Goal: Check status: Check status

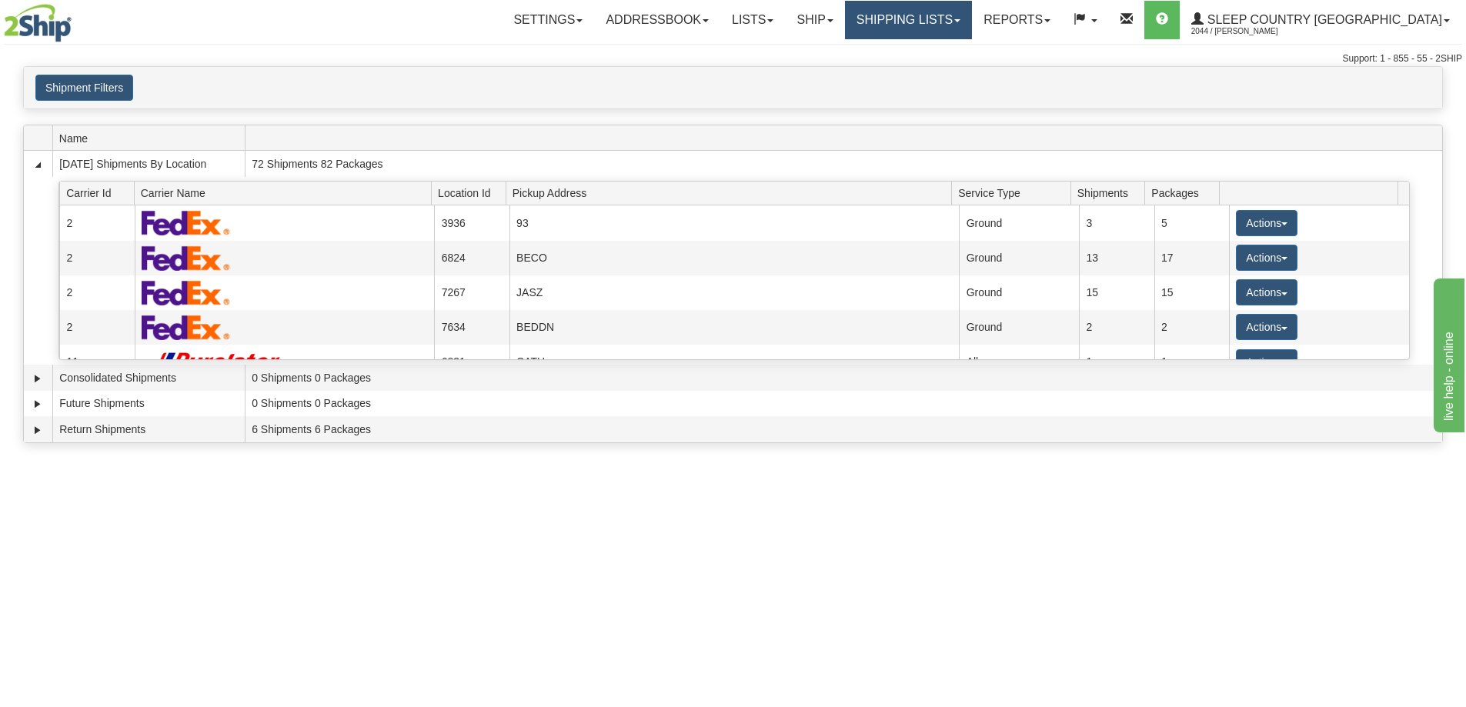
click at [972, 33] on link "Shipping lists" at bounding box center [908, 20] width 127 height 38
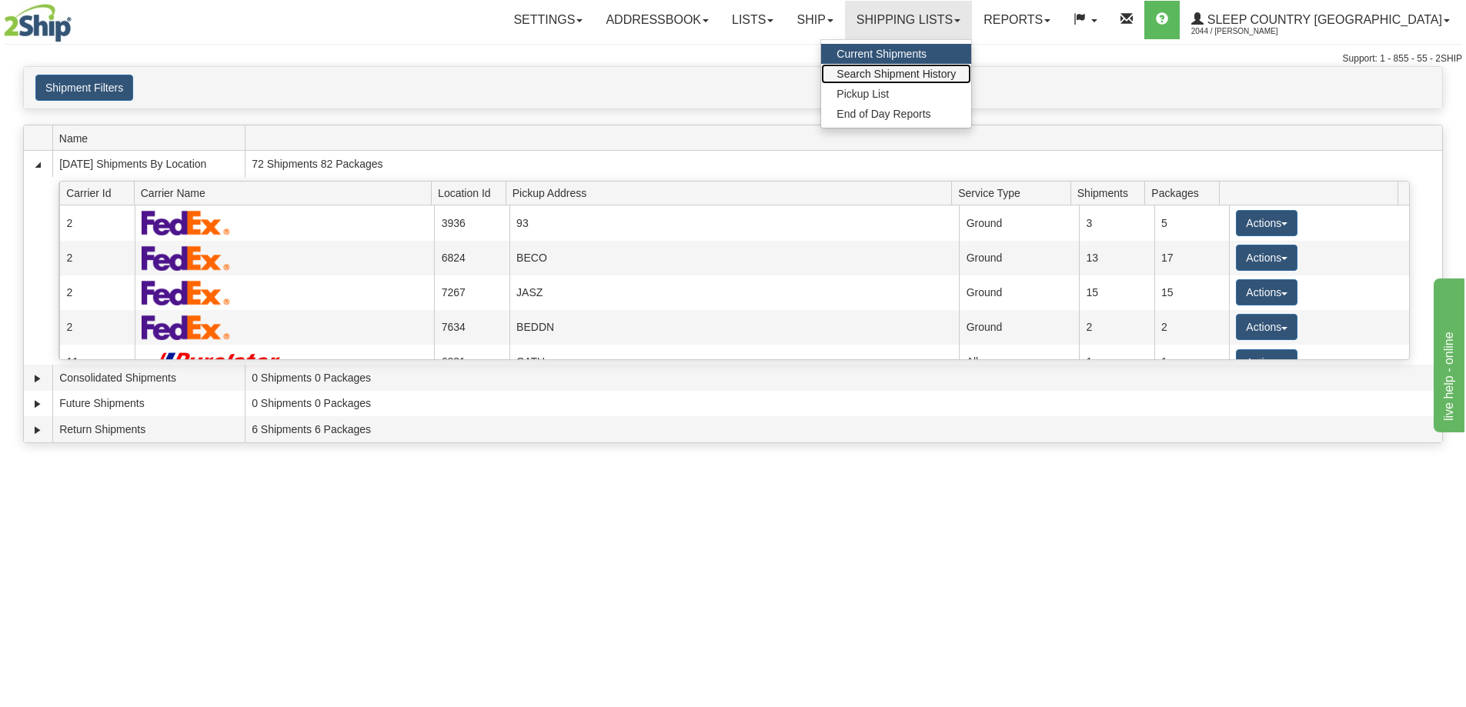
click at [956, 72] on span "Search Shipment History" at bounding box center [895, 74] width 119 height 12
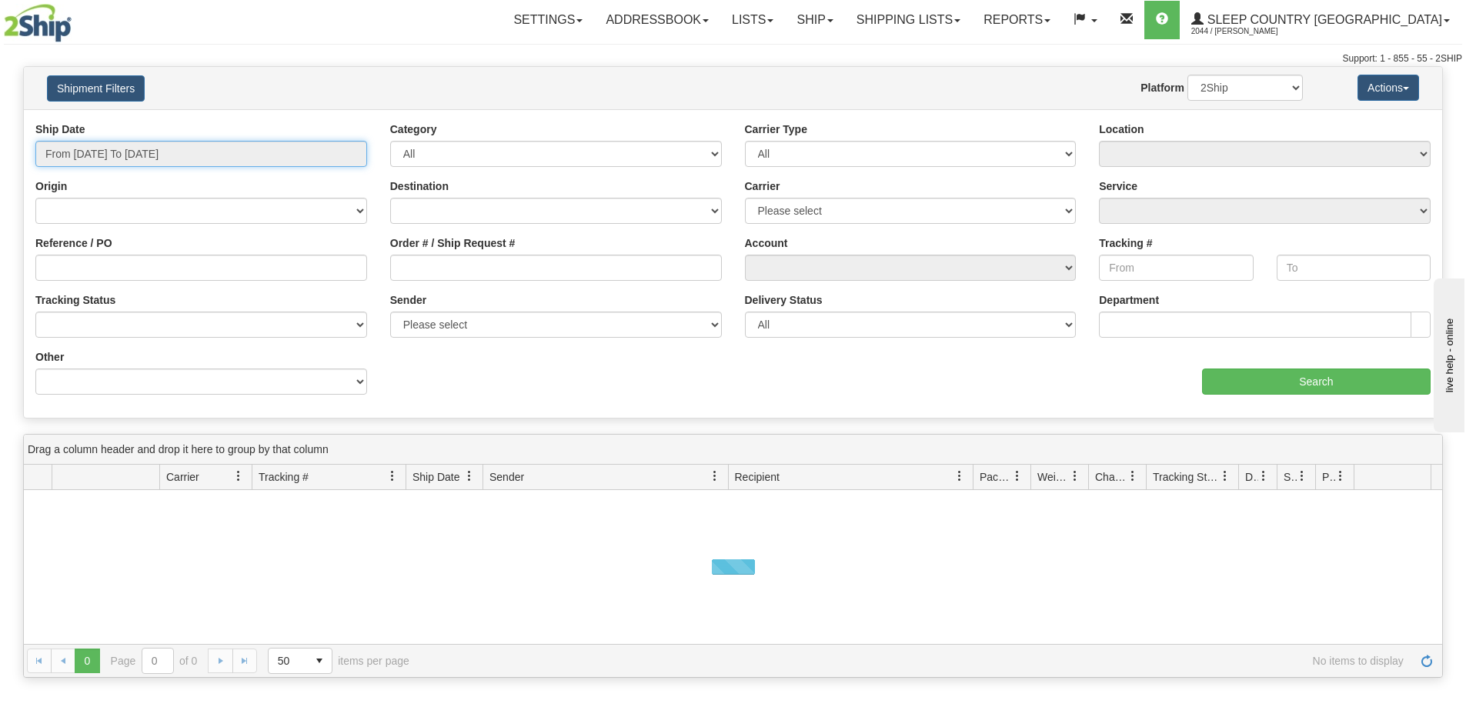
click at [132, 154] on input "From [DATE] To [DATE]" at bounding box center [201, 154] width 332 height 26
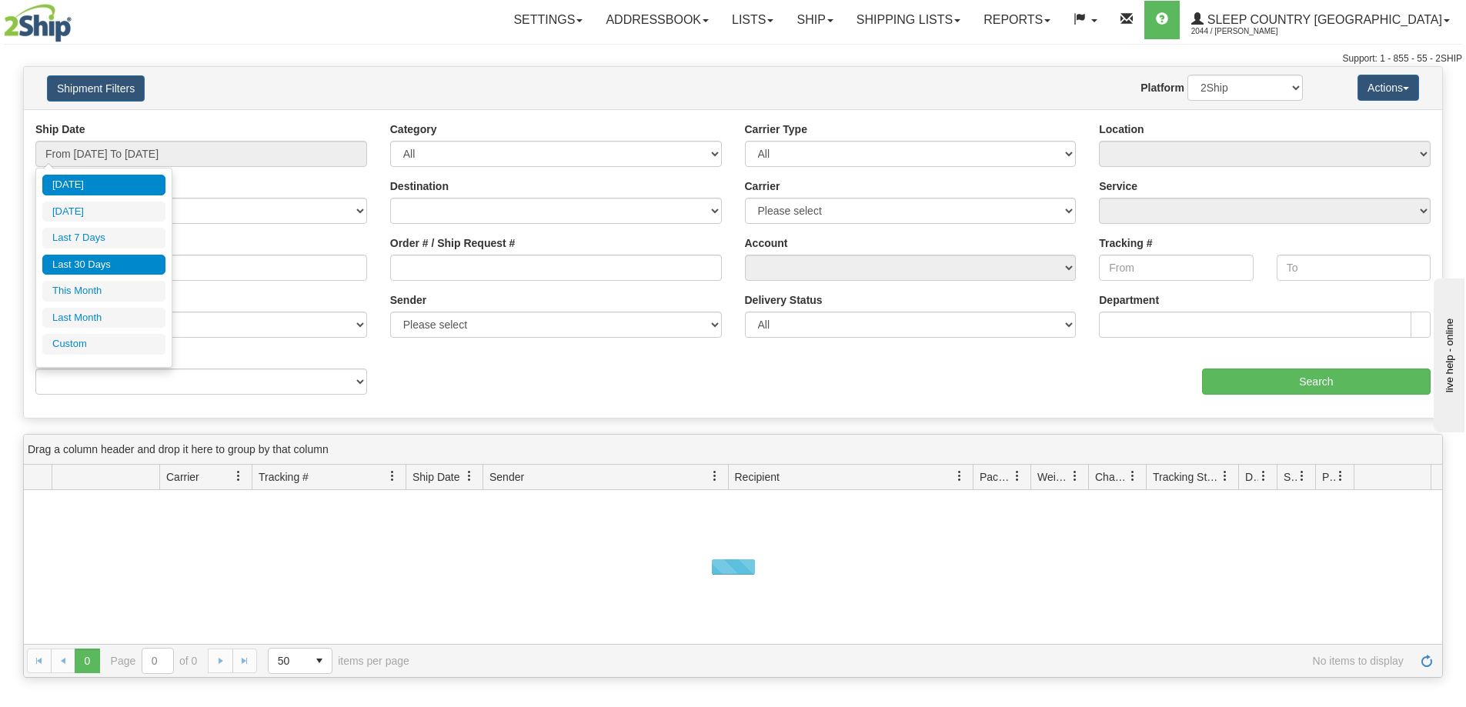
click at [118, 275] on li "Last 30 Days" at bounding box center [103, 265] width 123 height 21
type input "From [DATE] To [DATE]"
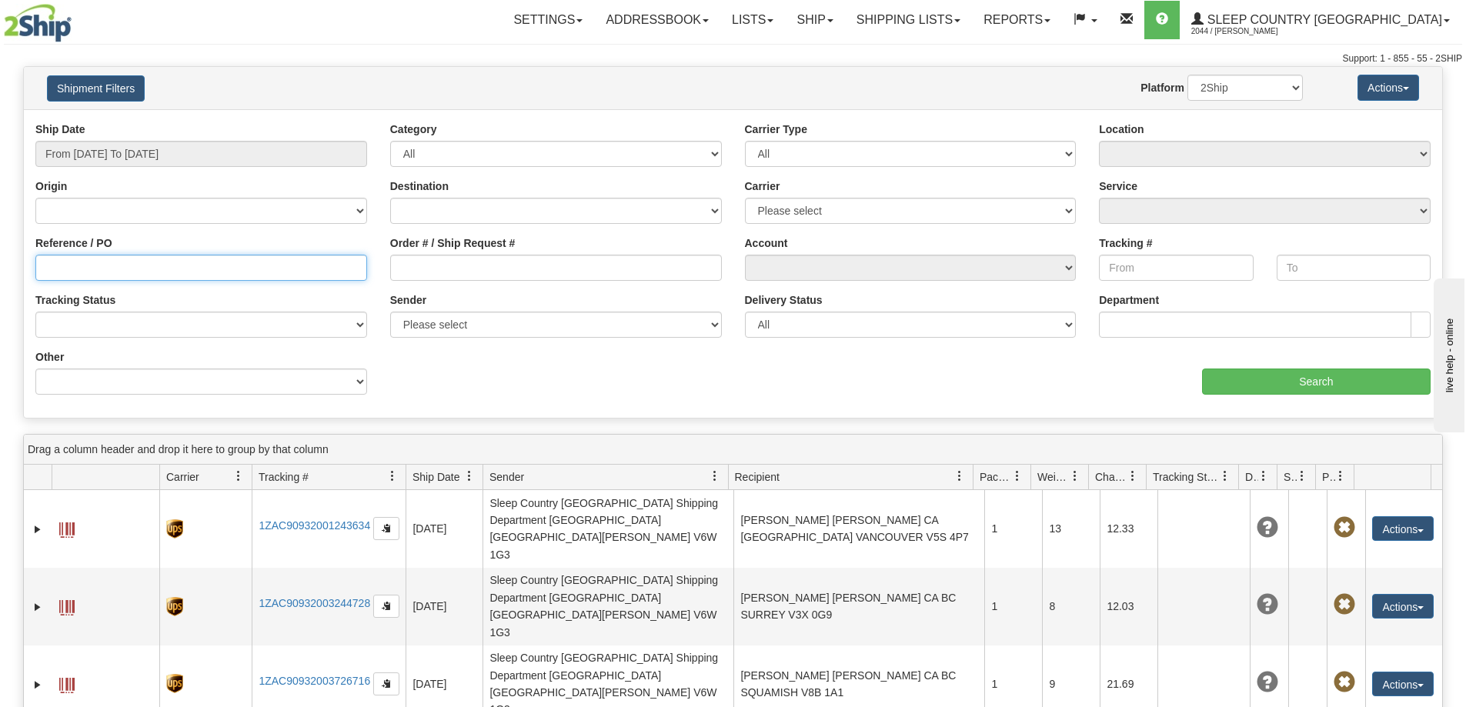
click at [154, 265] on input "Reference / PO" at bounding box center [201, 268] width 332 height 26
paste input "1060359"
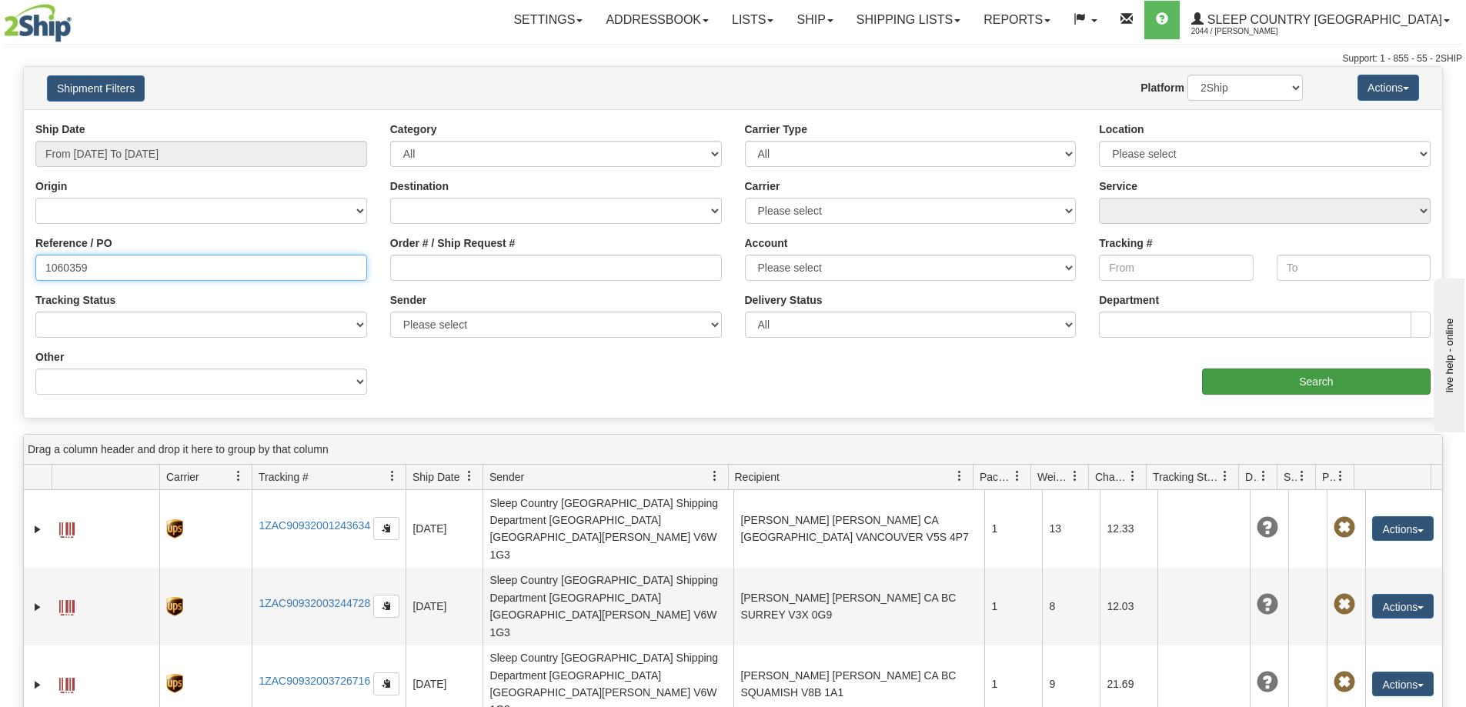
type input "1060359"
click at [1363, 387] on input "Search" at bounding box center [1316, 382] width 229 height 26
